Goal: Transaction & Acquisition: Obtain resource

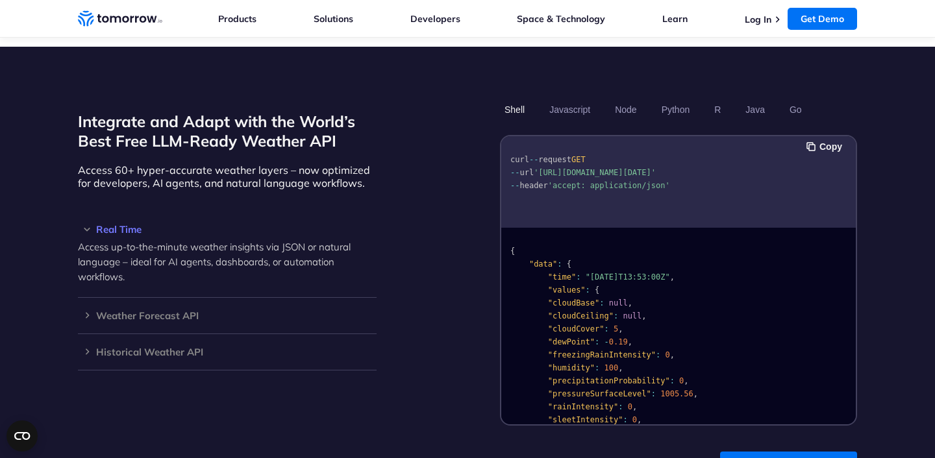
scroll to position [1071, 0]
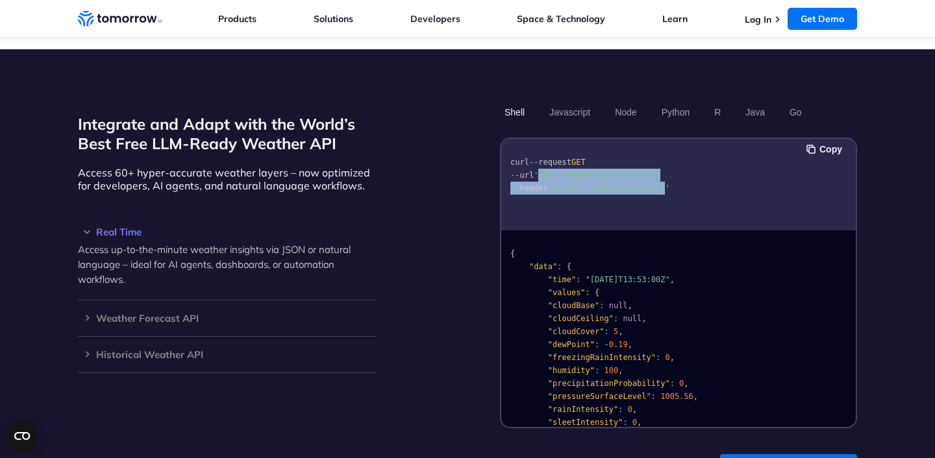
drag, startPoint x: 543, startPoint y: 160, endPoint x: 667, endPoint y: 181, distance: 125.7
click at [667, 181] on code "curl -- request GET -- url '[URL][DOMAIN_NAME][DATE]' -- header 'accept: applic…" at bounding box center [590, 175] width 160 height 35
copy code "[URL][DOMAIN_NAME][DATE]' -- header 'accept: application/json"
click at [487, 223] on div "Integrate and Adapt with the World’s Best Free LLM-Ready Weather API Access 60+…" at bounding box center [467, 264] width 779 height 327
drag, startPoint x: 541, startPoint y: 160, endPoint x: 635, endPoint y: 171, distance: 94.1
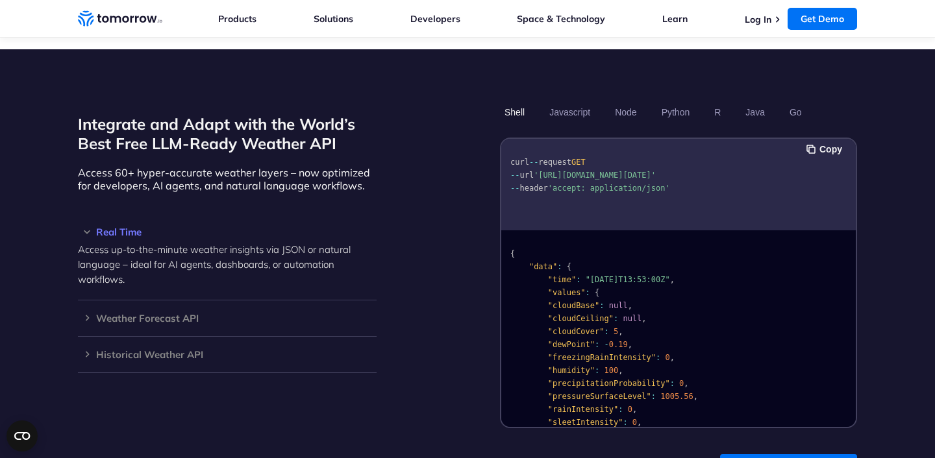
click at [635, 171] on span "'[URL][DOMAIN_NAME][DATE]'" at bounding box center [595, 175] width 122 height 9
copy span "[URL][DOMAIN_NAME][DATE]"
click at [441, 187] on div "Integrate and Adapt with the World’s Best Free LLM-Ready Weather API Access 60+…" at bounding box center [467, 264] width 779 height 327
click at [446, 203] on div "Integrate and Adapt with the World’s Best Free LLM-Ready Weather API Access 60+…" at bounding box center [467, 264] width 779 height 327
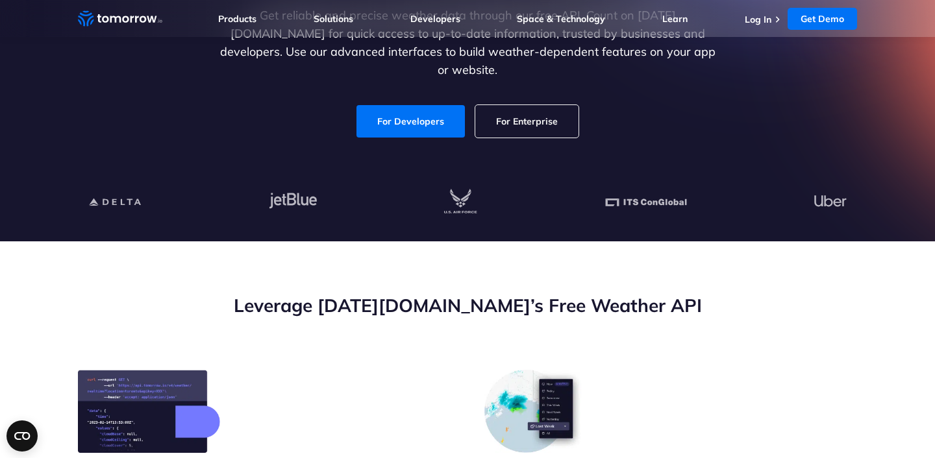
scroll to position [0, 0]
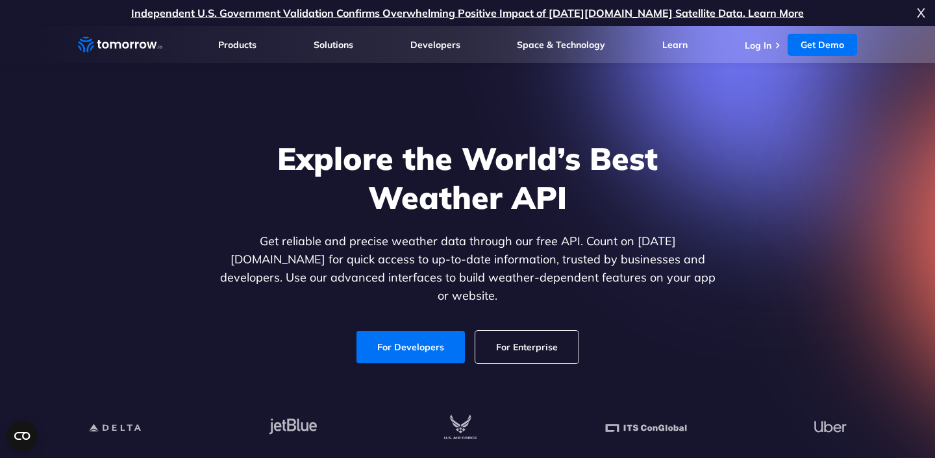
click at [922, 9] on span "X" at bounding box center [921, 13] width 8 height 26
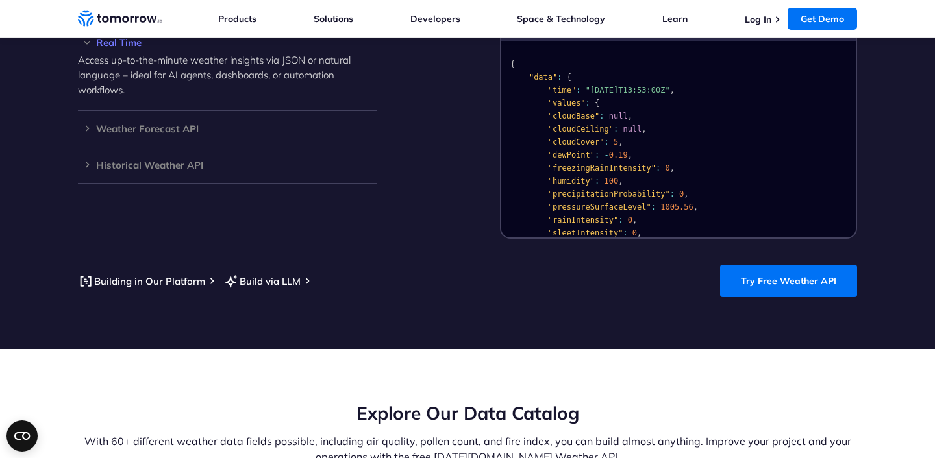
scroll to position [1253, 0]
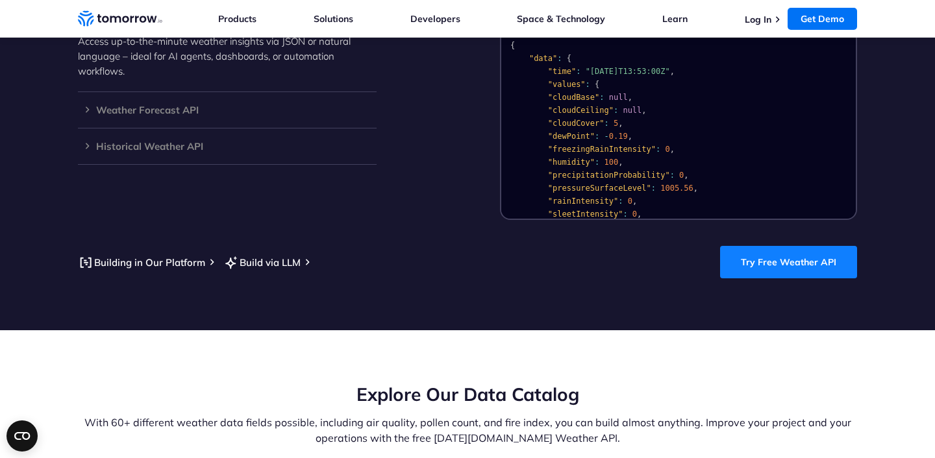
click at [776, 247] on link "Try Free Weather API" at bounding box center [788, 262] width 137 height 32
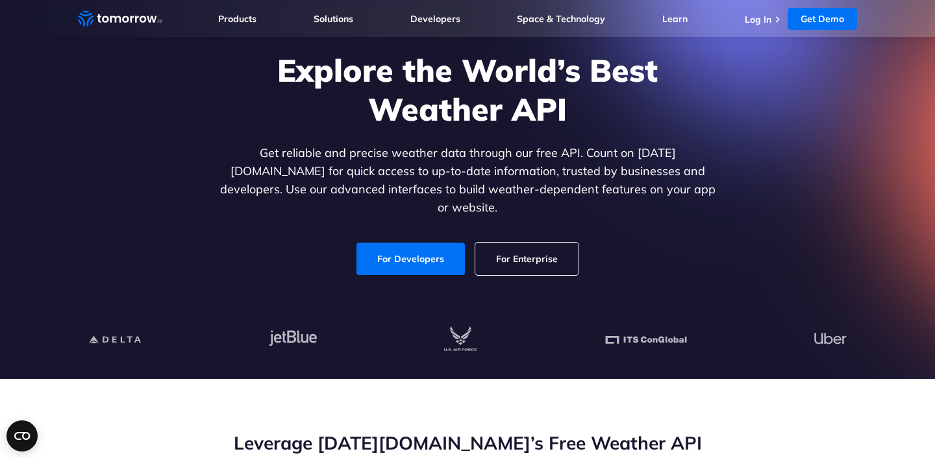
scroll to position [68, 0]
